Goal: Task Accomplishment & Management: Use online tool/utility

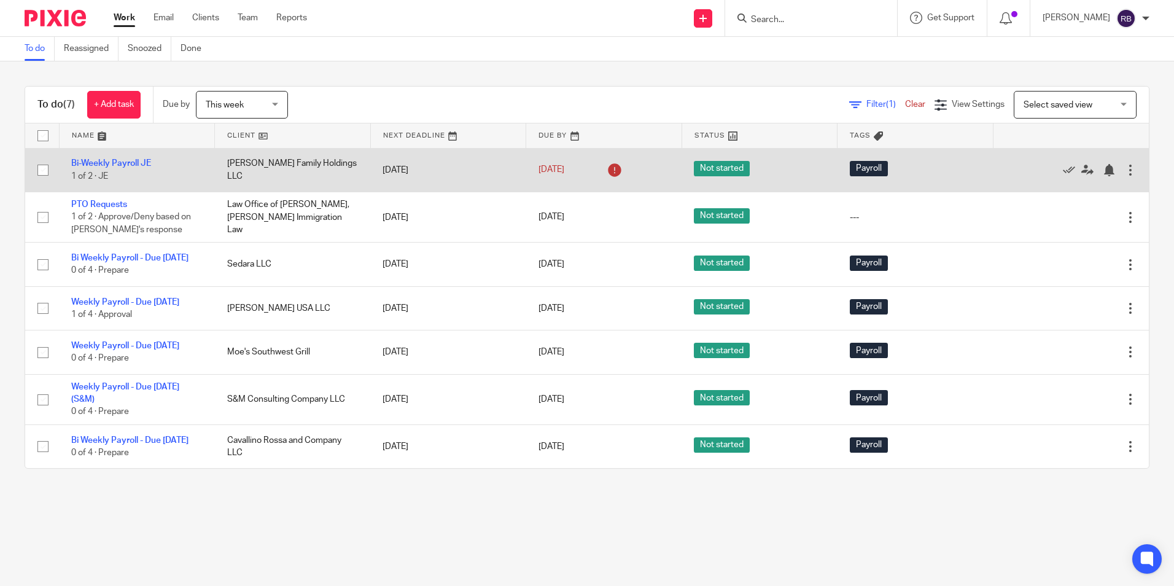
click at [290, 166] on td "Giesen Family Holdings LLC" at bounding box center [293, 170] width 156 height 44
click at [136, 160] on link "Bi-Weekly Payroll JE" at bounding box center [111, 163] width 80 height 9
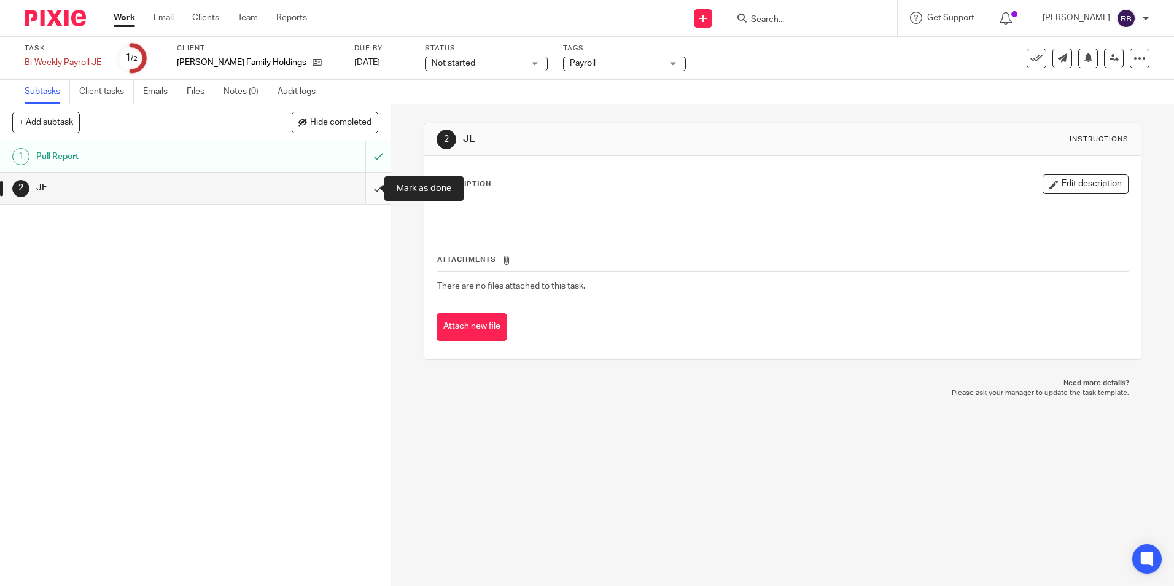
click at [368, 188] on input "submit" at bounding box center [195, 187] width 390 height 31
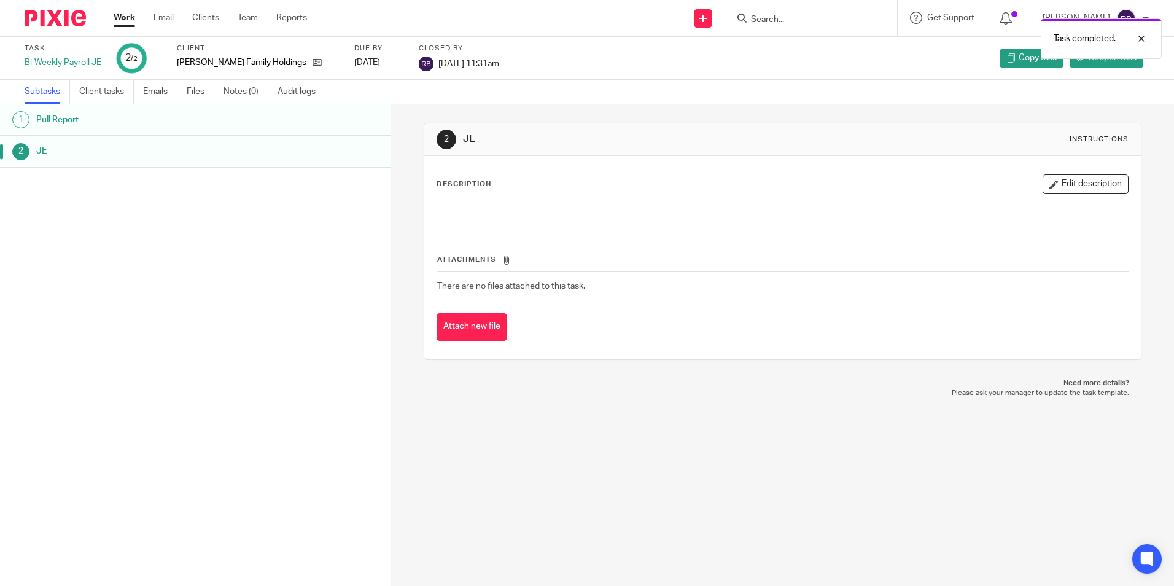
click at [117, 15] on link "Work" at bounding box center [124, 18] width 21 height 12
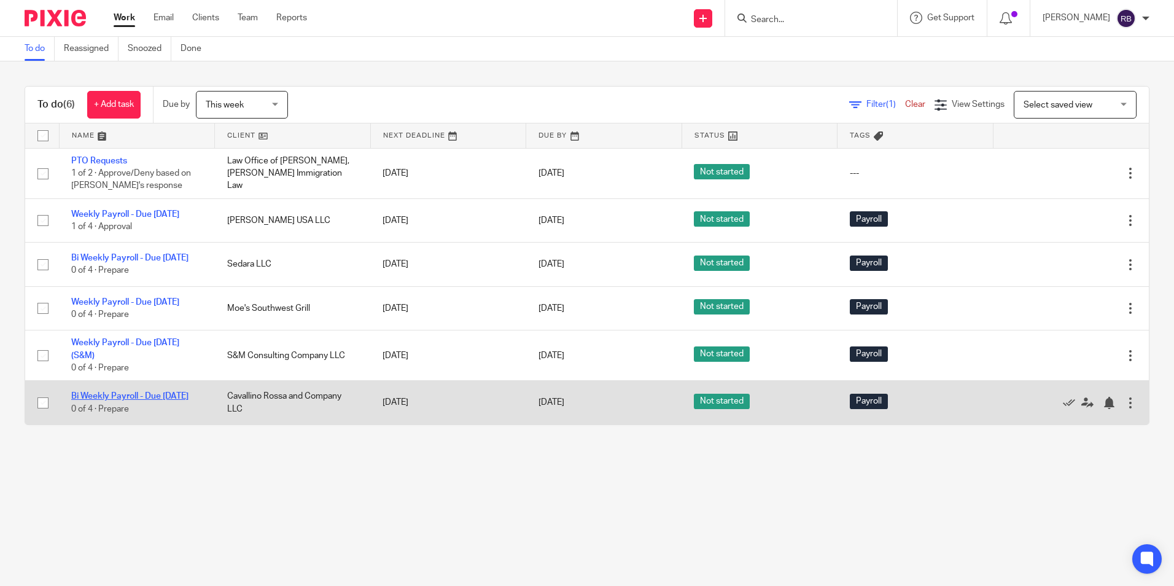
click at [126, 400] on link "Bi Weekly Payroll - Due [DATE]" at bounding box center [129, 396] width 117 height 9
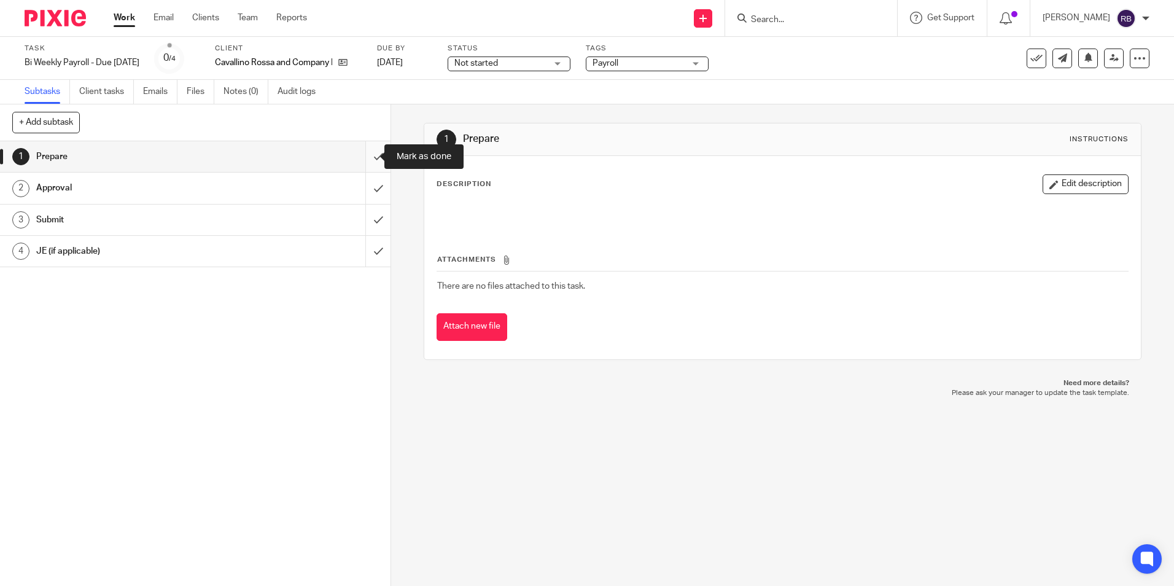
click at [359, 155] on input "submit" at bounding box center [195, 156] width 390 height 31
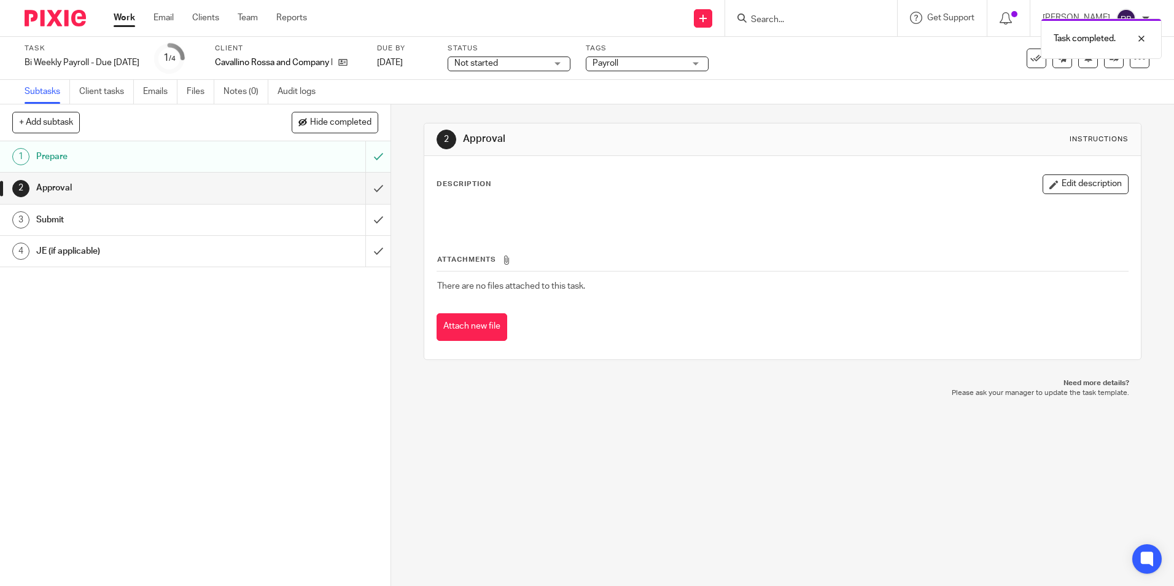
click at [123, 17] on link "Work" at bounding box center [124, 18] width 21 height 12
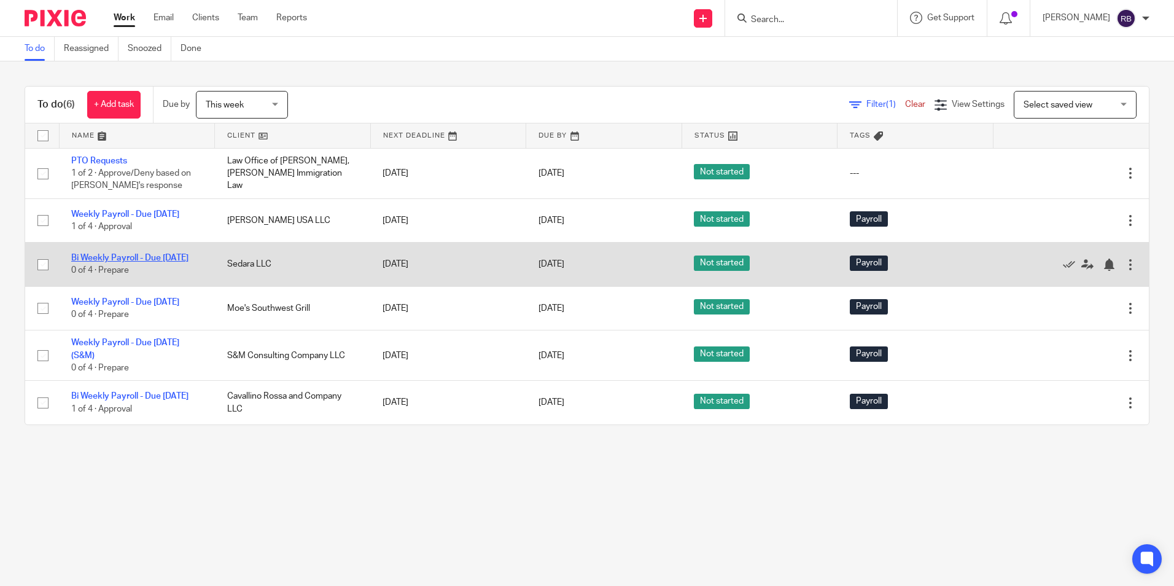
click at [104, 260] on link "Bi Weekly Payroll - Due [DATE]" at bounding box center [129, 258] width 117 height 9
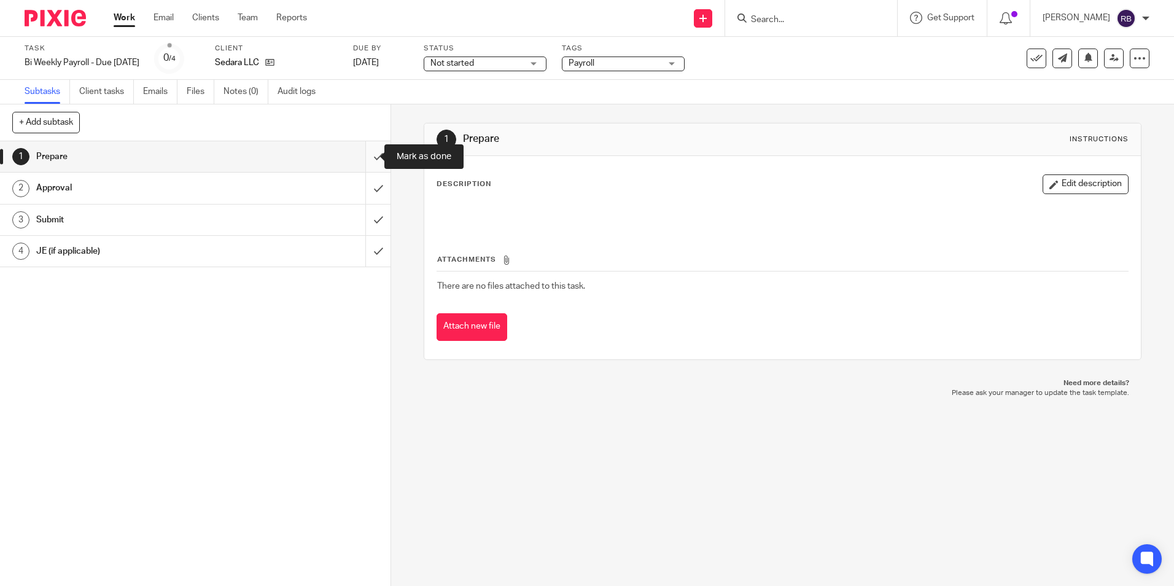
click at [366, 154] on input "submit" at bounding box center [195, 156] width 390 height 31
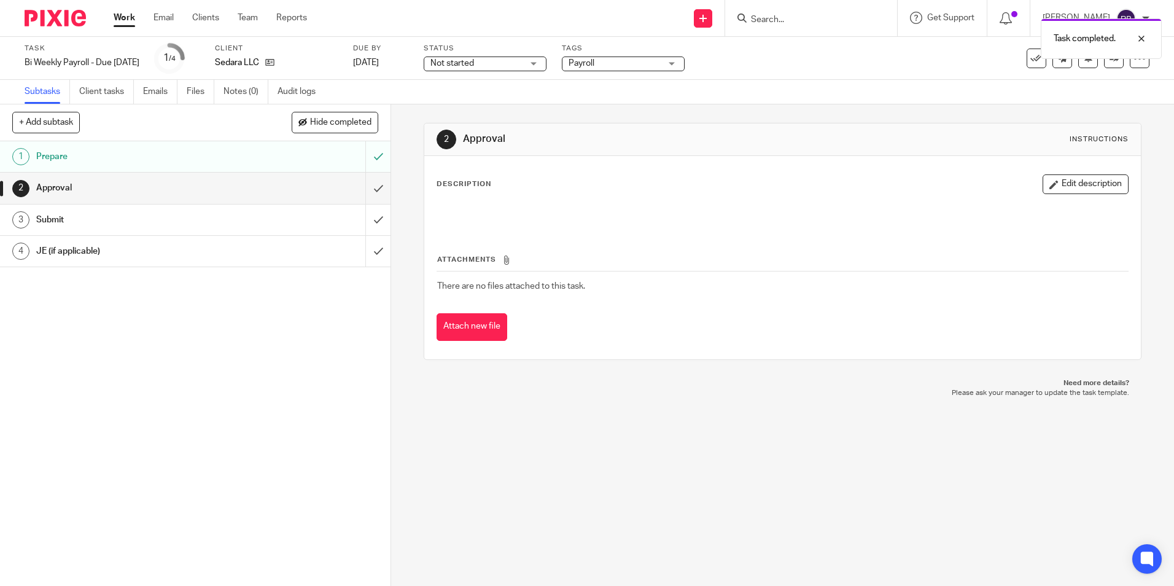
click at [122, 18] on link "Work" at bounding box center [124, 18] width 21 height 12
